Goal: Information Seeking & Learning: Check status

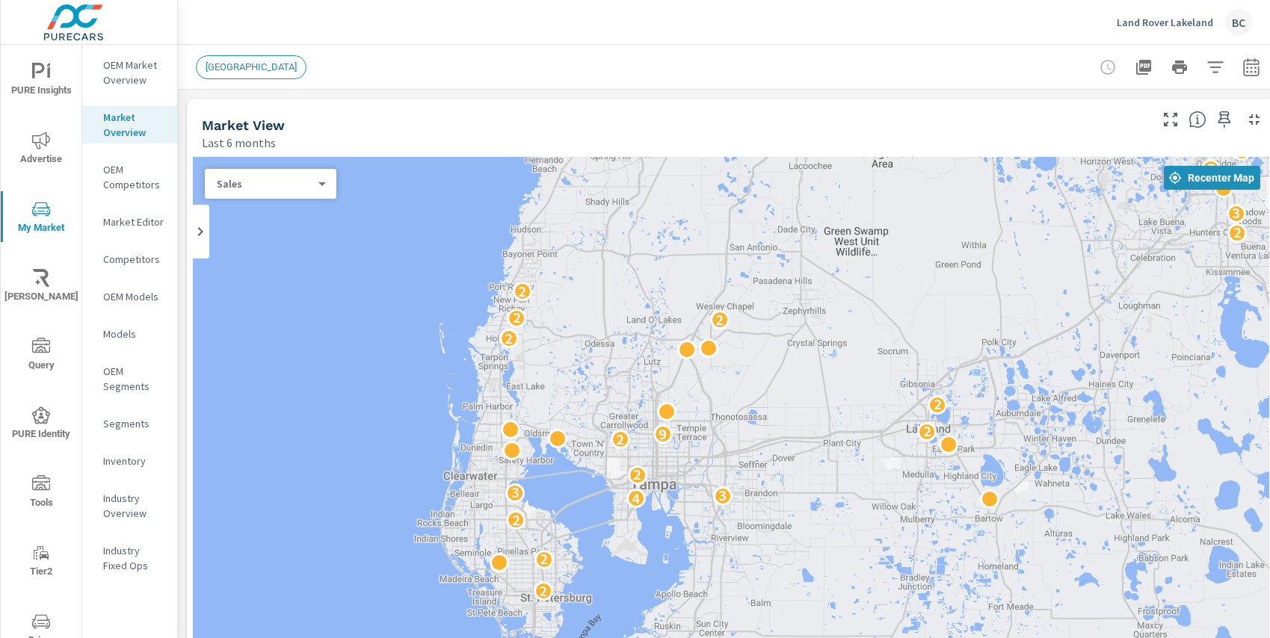
scroll to position [37, 0]
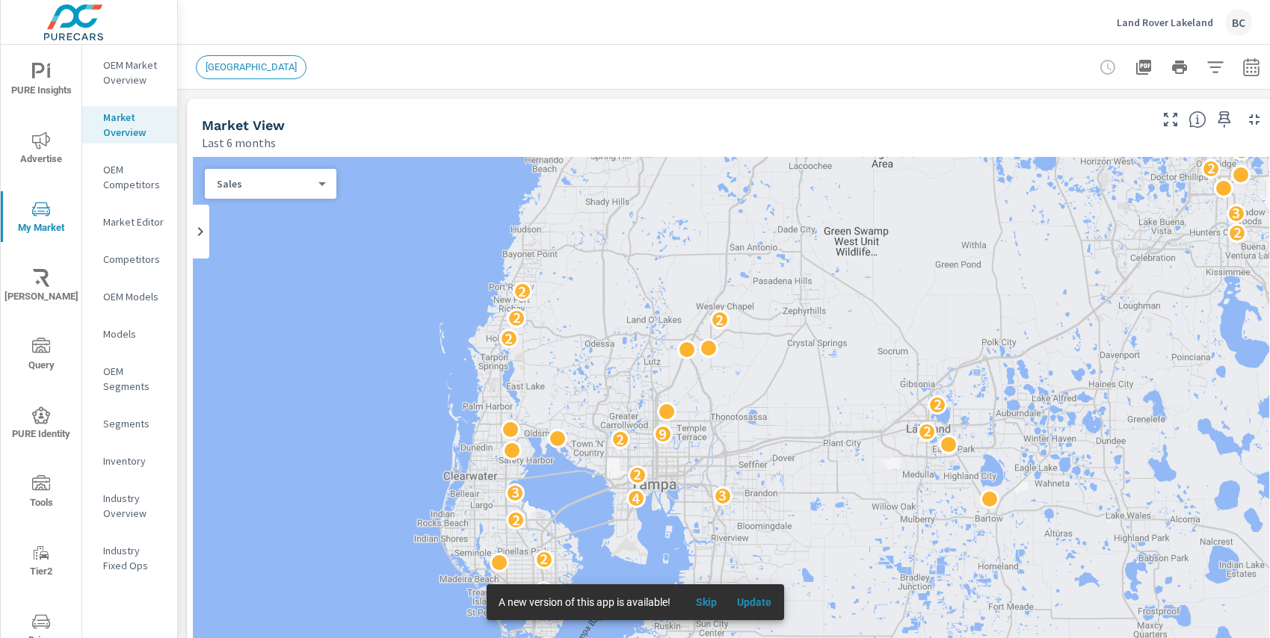
click at [276, 191] on div "Sales 0 ​" at bounding box center [271, 184] width 132 height 30
click at [305, 185] on body "PURE Insights Advertise My Market Riley AI Query PURE Identity Tools Tier2 Driv…" at bounding box center [635, 319] width 1270 height 638
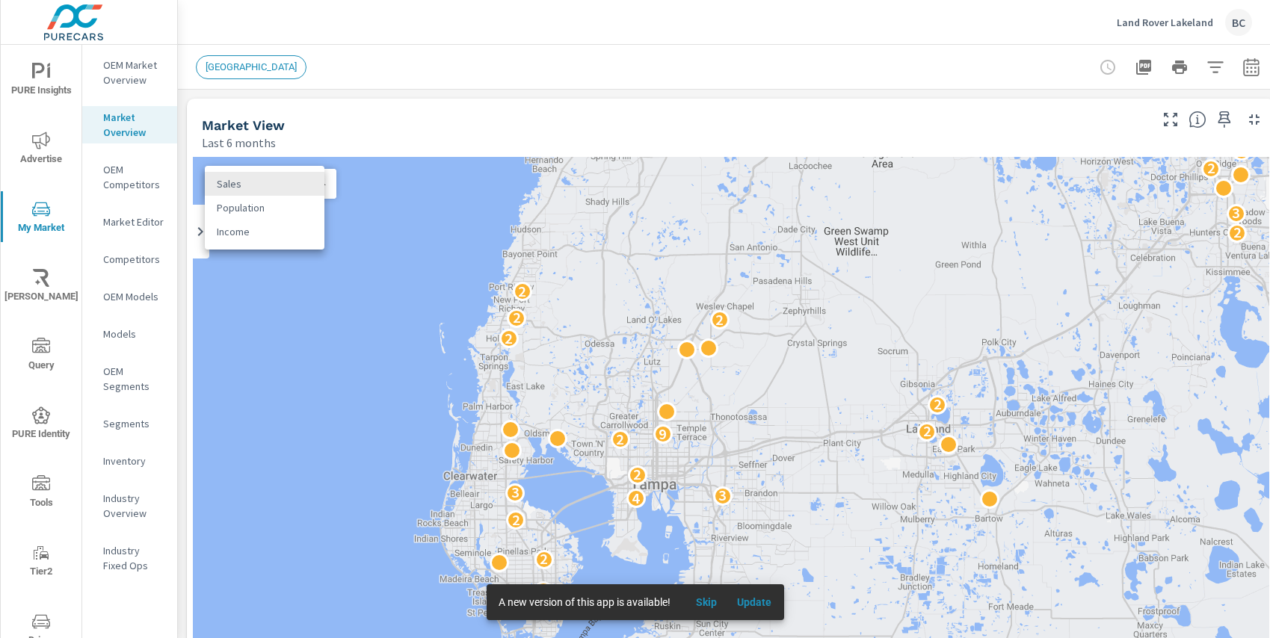
click at [305, 185] on li "Sales" at bounding box center [265, 184] width 120 height 24
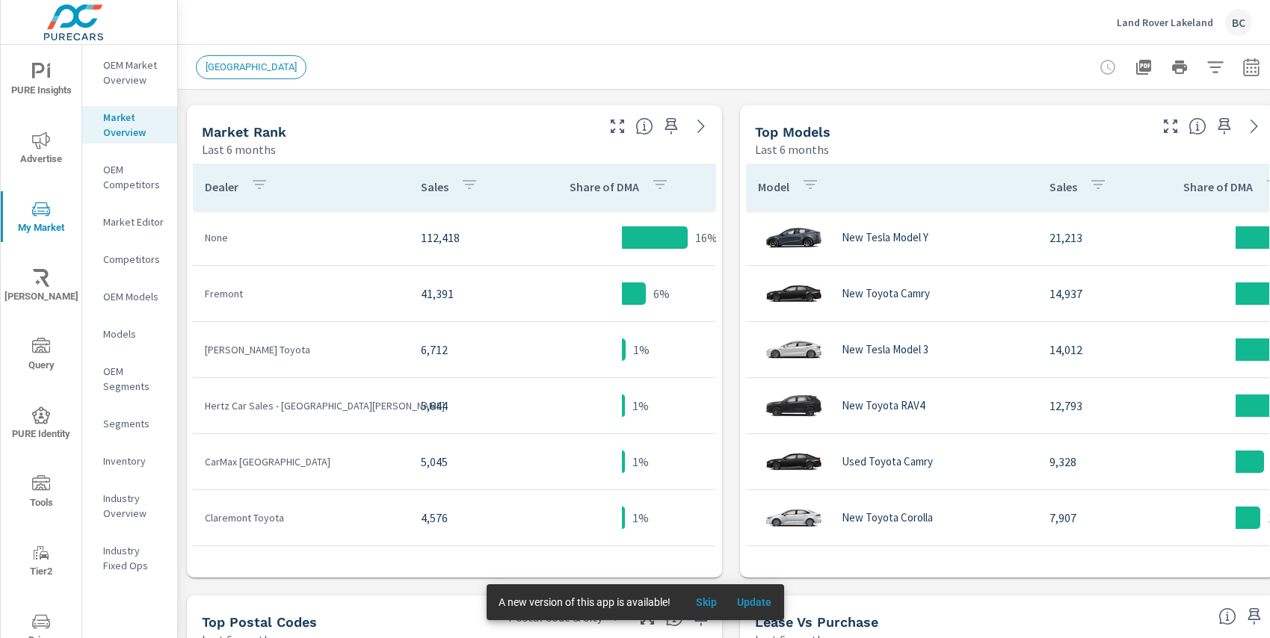
scroll to position [731, 0]
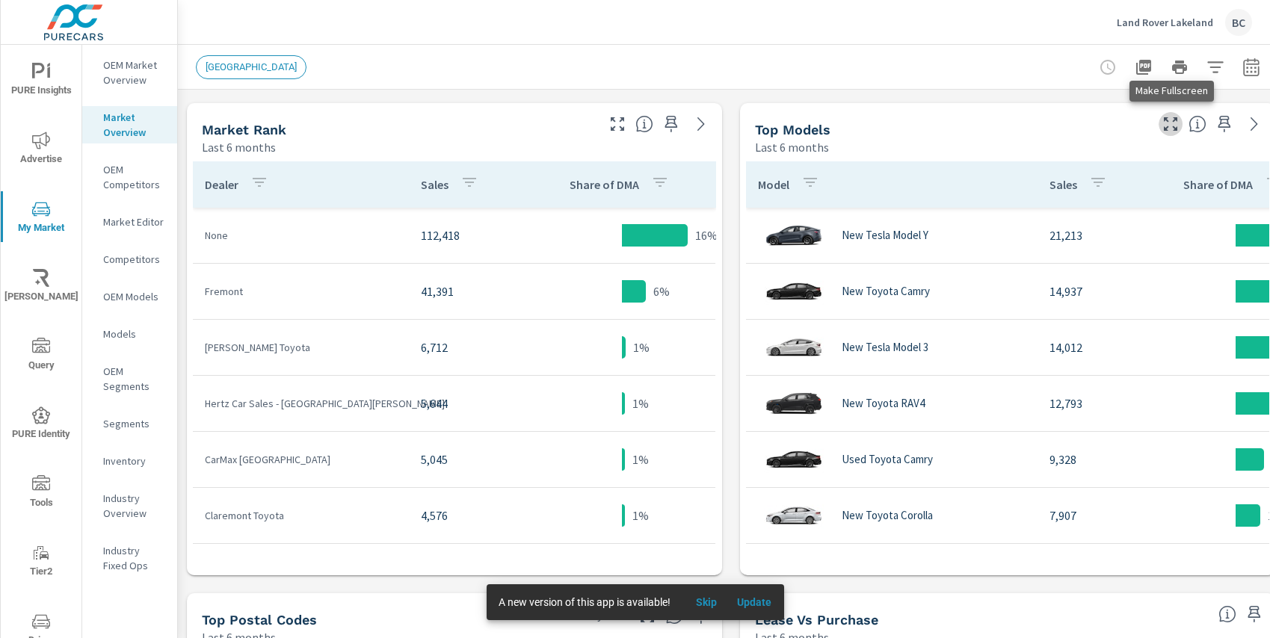
click at [1162, 121] on icon "button" at bounding box center [1170, 124] width 18 height 18
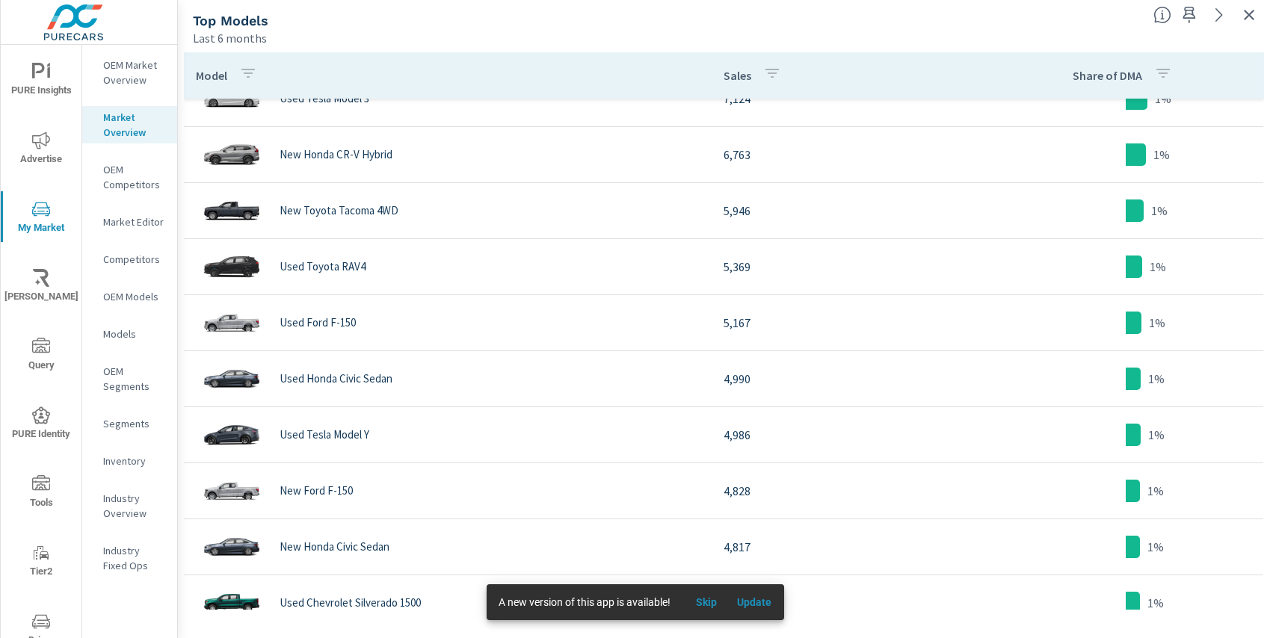
scroll to position [423, 0]
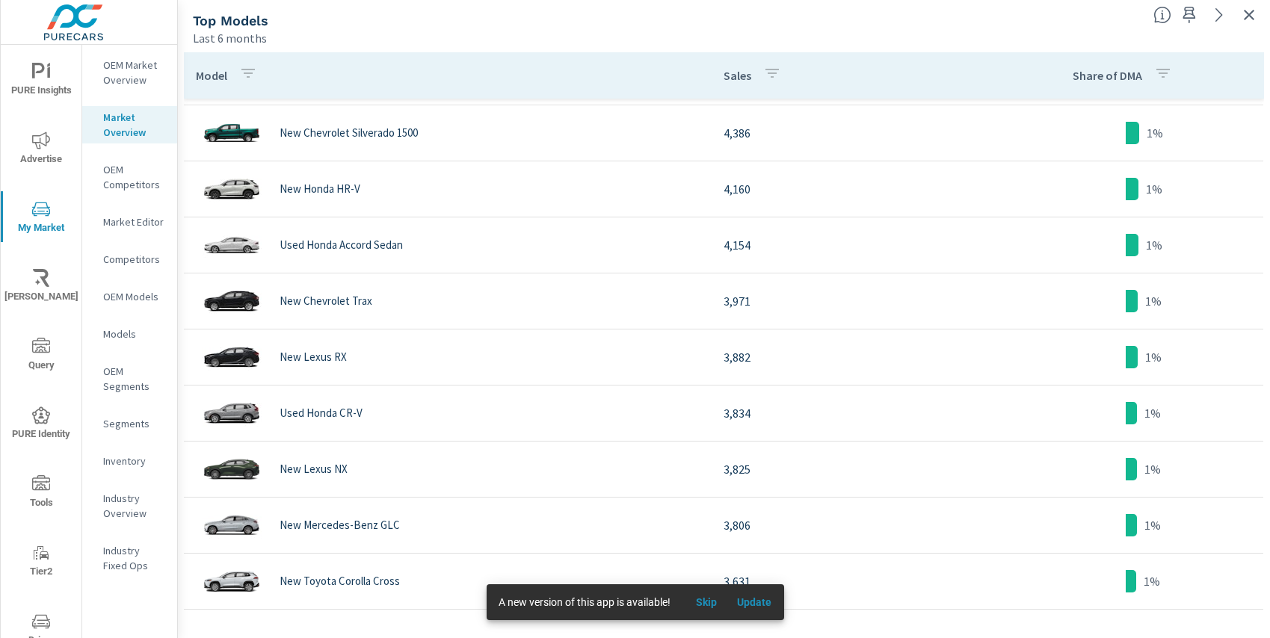
scroll to position [1117, 0]
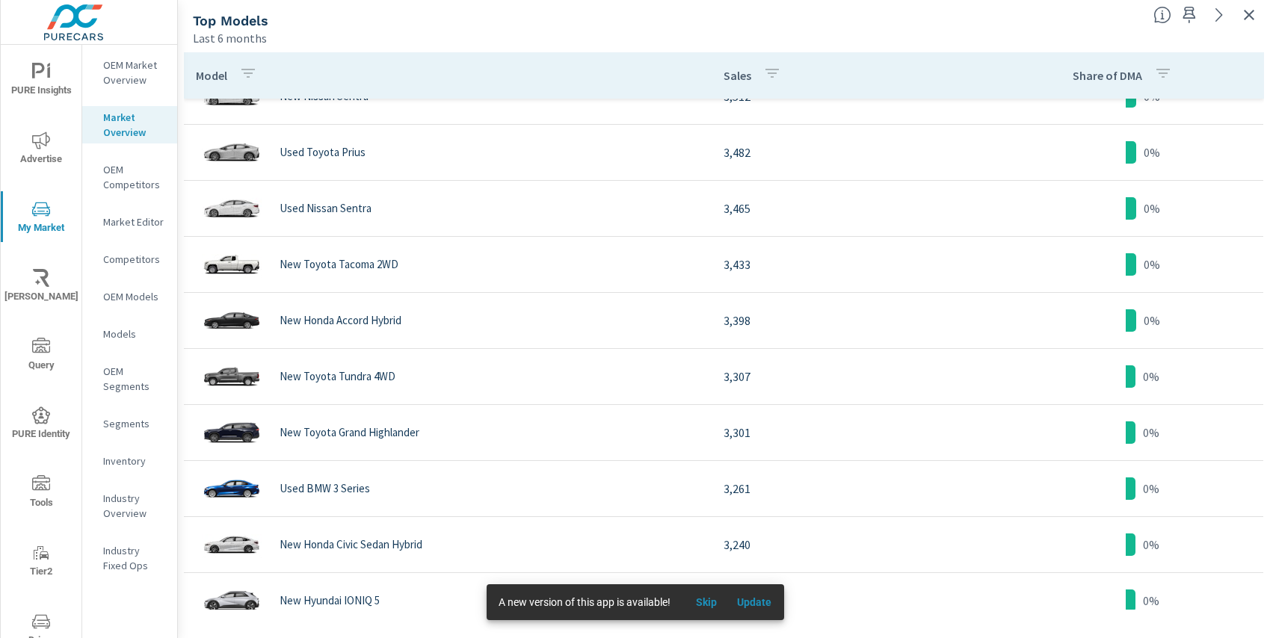
scroll to position [1601, 0]
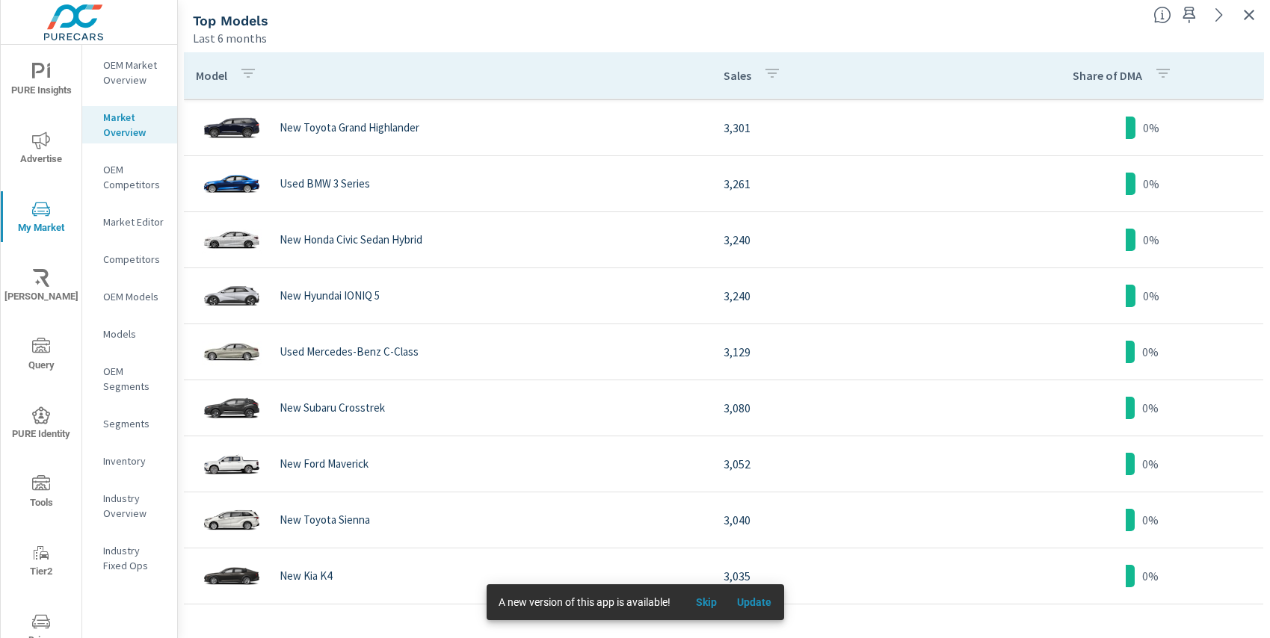
scroll to position [2097, 0]
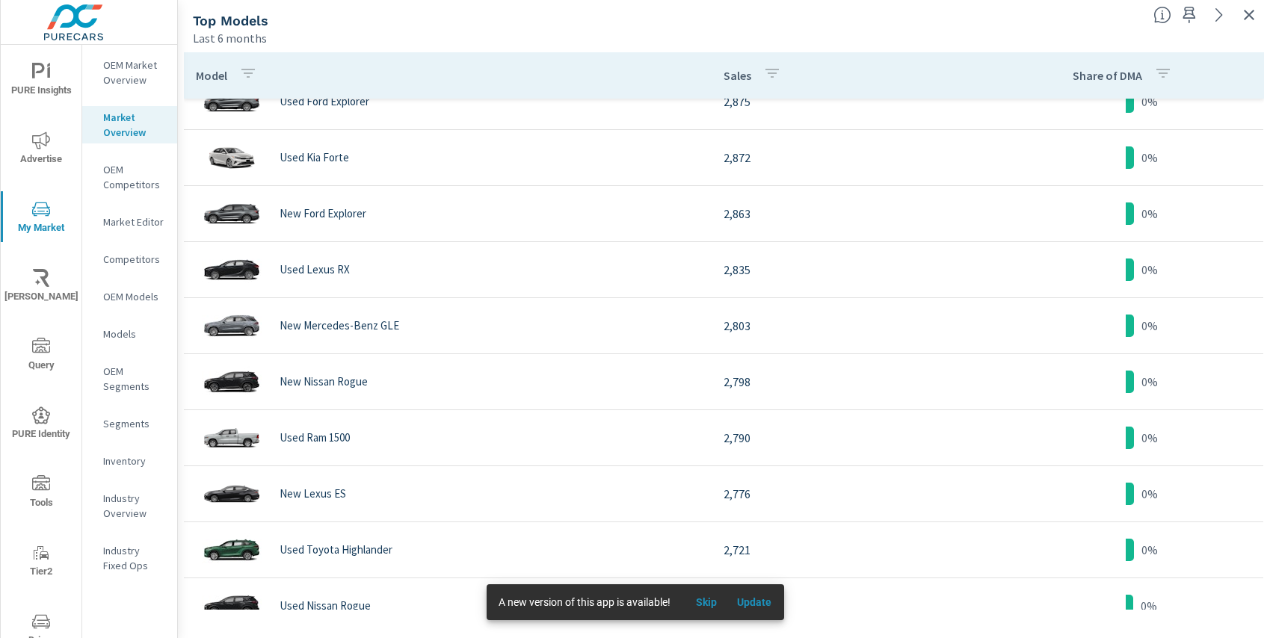
scroll to position [2703, 0]
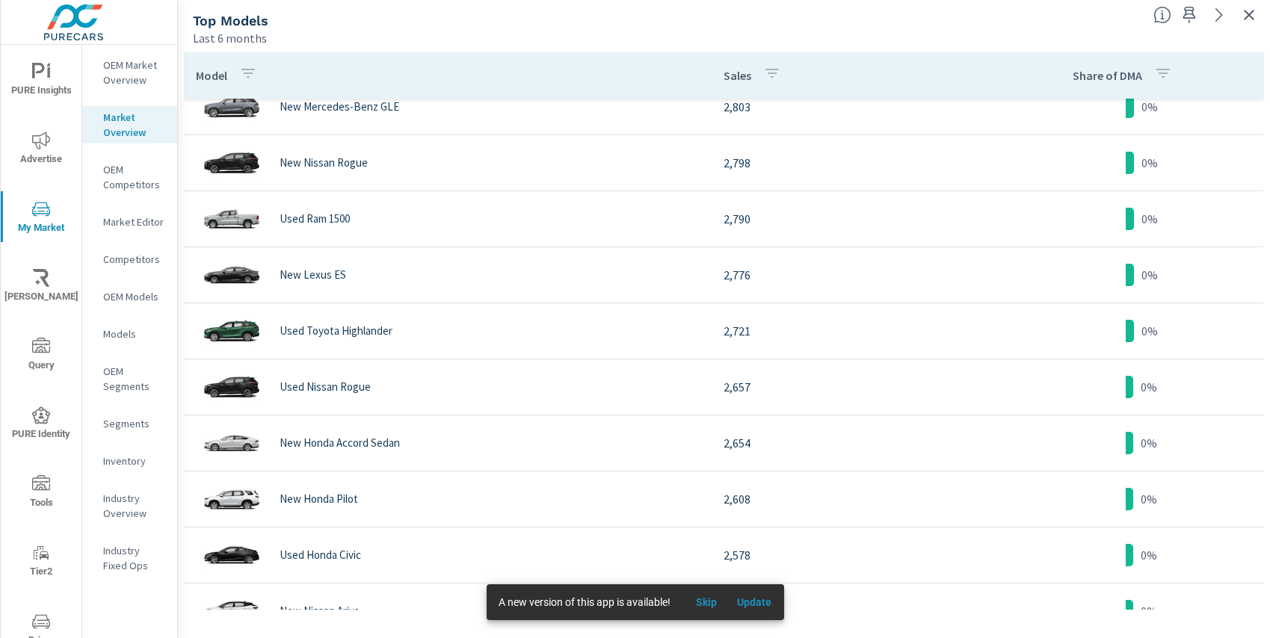
scroll to position [2712, 0]
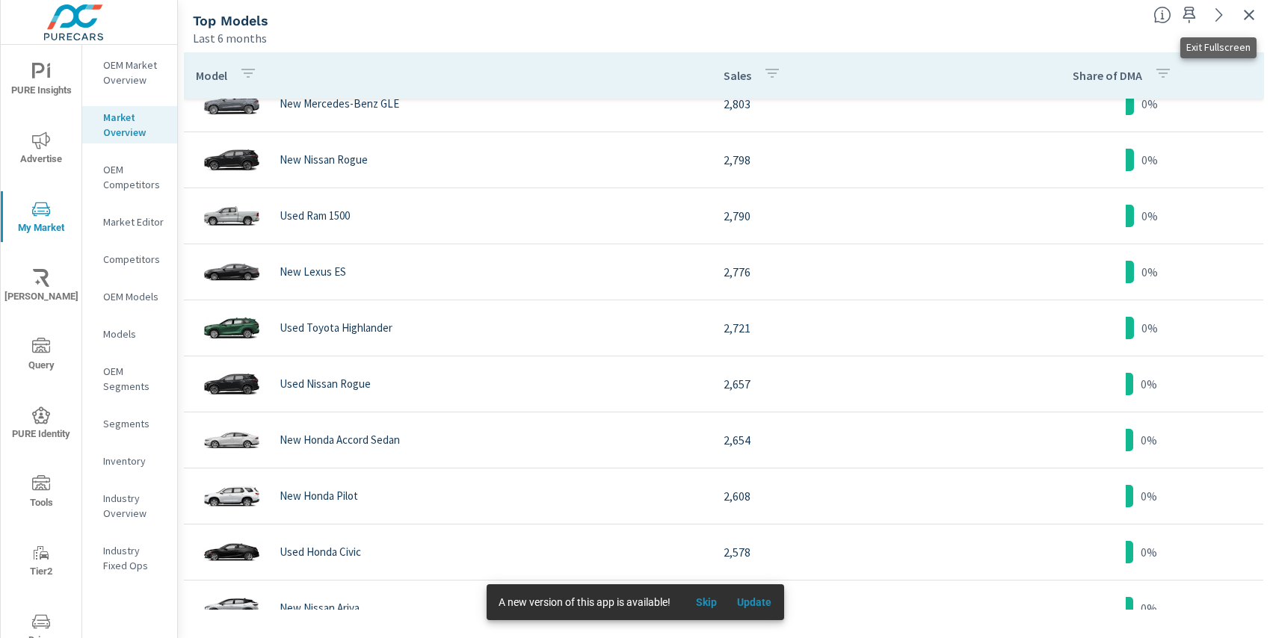
click at [1243, 16] on icon "button" at bounding box center [1249, 15] width 18 height 18
